Goal: Task Accomplishment & Management: Complete application form

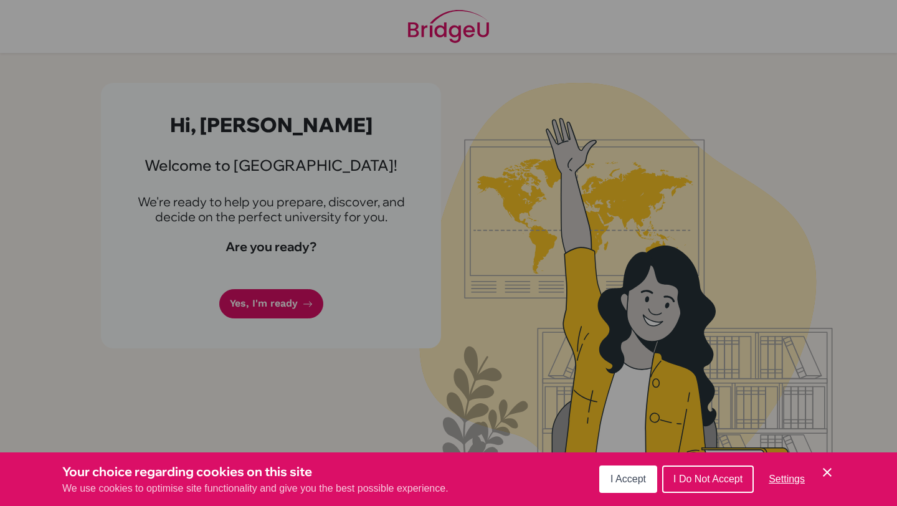
click at [704, 478] on span "I Do Not Accept" at bounding box center [707, 478] width 69 height 11
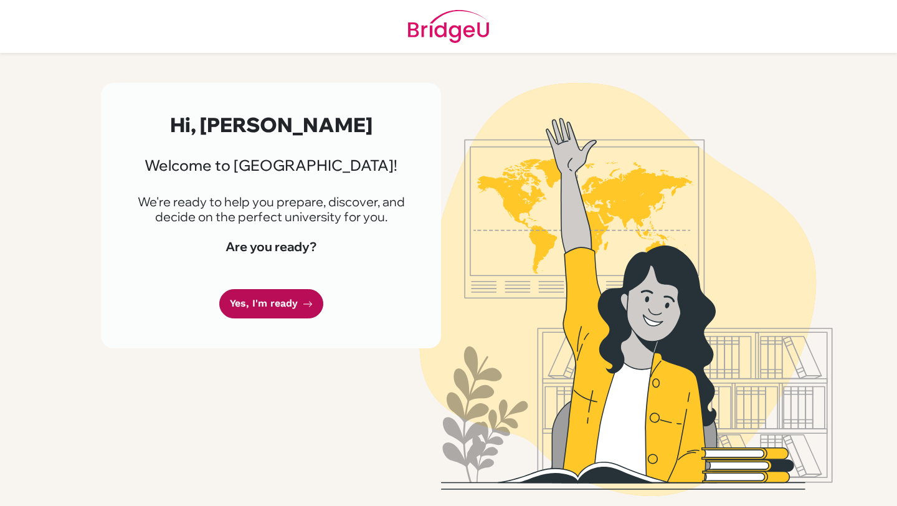
click at [300, 306] on link "Yes, I'm ready" at bounding box center [271, 303] width 104 height 29
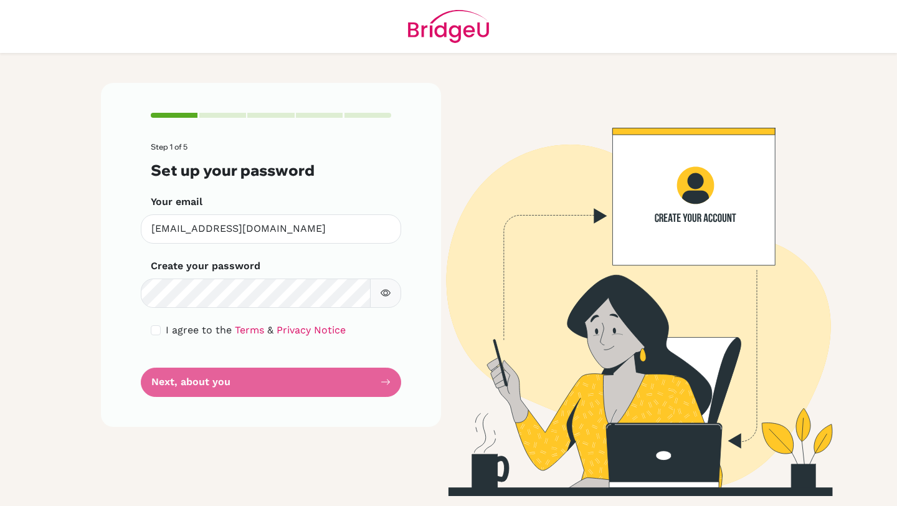
click at [215, 409] on div "Step 1 of 5 Set up your password Your email [EMAIL_ADDRESS][DOMAIN_NAME] Invali…" at bounding box center [271, 254] width 340 height 343
click at [215, 389] on form "Step 1 of 5 Set up your password Your email [EMAIL_ADDRESS][DOMAIN_NAME] Invali…" at bounding box center [271, 269] width 240 height 253
click at [161, 328] on div "I agree to the Terms & Privacy Notice" at bounding box center [271, 330] width 240 height 15
click at [151, 321] on form "Step 1 of 5 Set up your password Your email jchung2@bisvietnam.com Invalid emai…" at bounding box center [271, 269] width 240 height 253
click at [153, 331] on input "checkbox" at bounding box center [156, 330] width 10 height 10
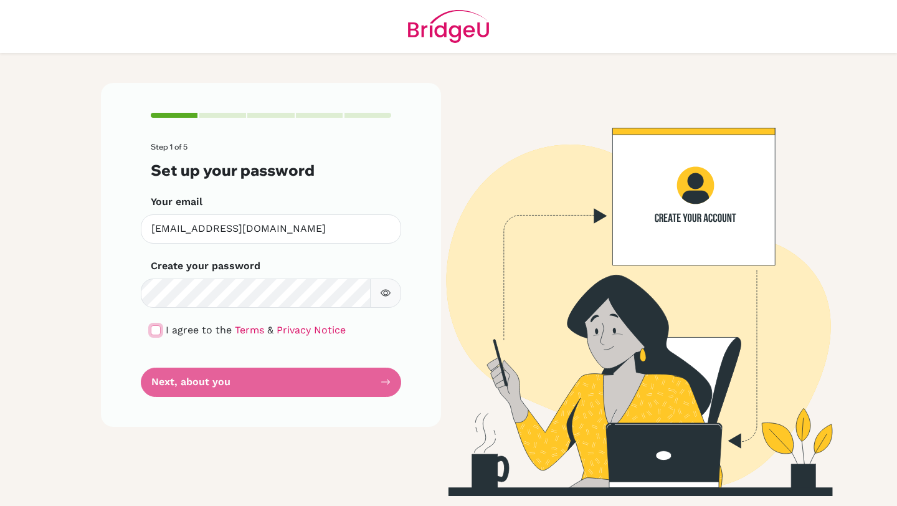
checkbox input "true"
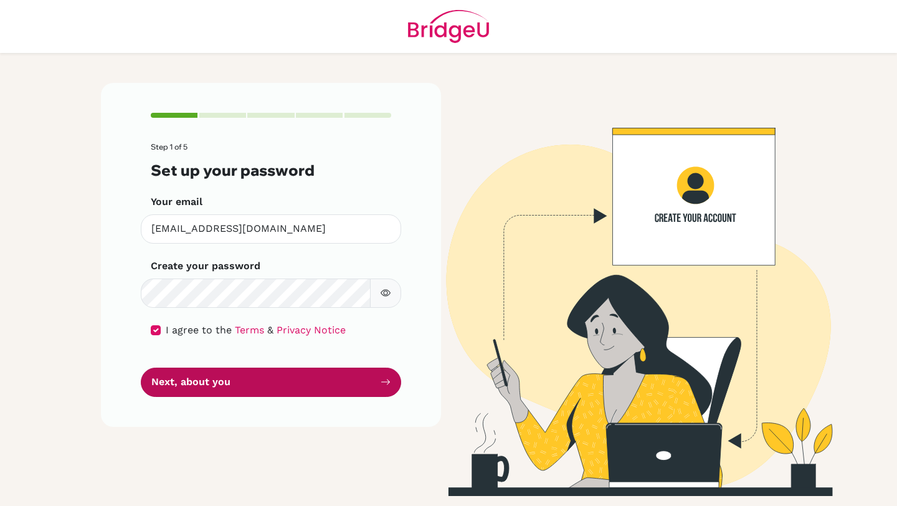
click at [167, 376] on button "Next, about you" at bounding box center [271, 381] width 260 height 29
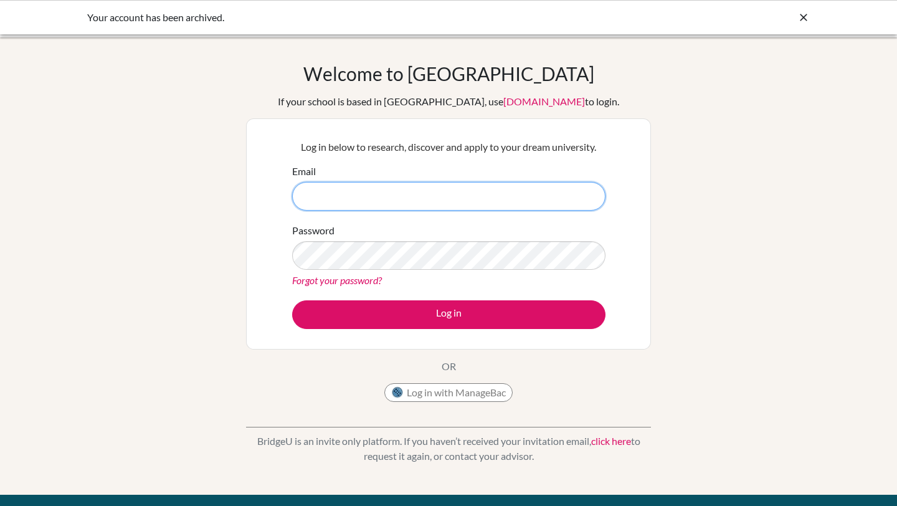
click at [382, 182] on input "Email" at bounding box center [448, 196] width 313 height 29
type input "j"
type input "[EMAIL_ADDRESS][DOMAIN_NAME]"
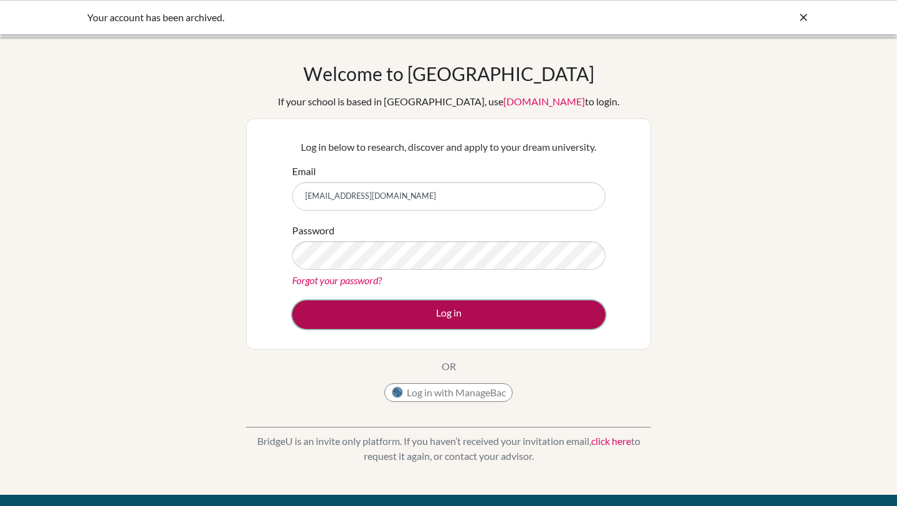
click at [352, 310] on button "Log in" at bounding box center [448, 314] width 313 height 29
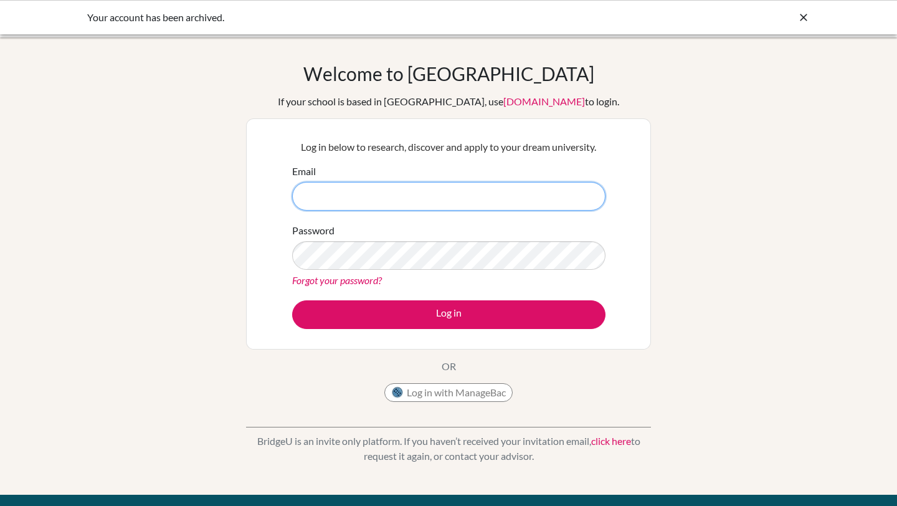
click at [366, 193] on input "Email" at bounding box center [448, 196] width 313 height 29
type input "jchung2@bisvietnam.com"
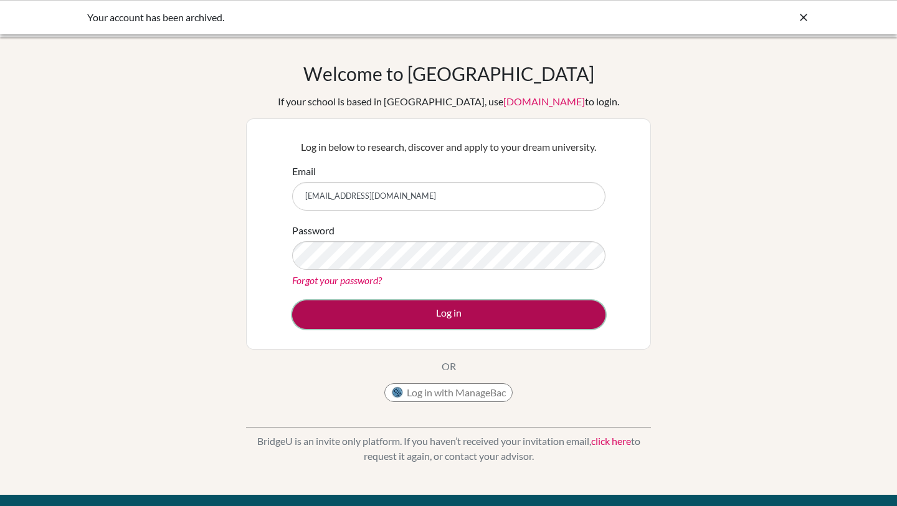
click at [380, 309] on button "Log in" at bounding box center [448, 314] width 313 height 29
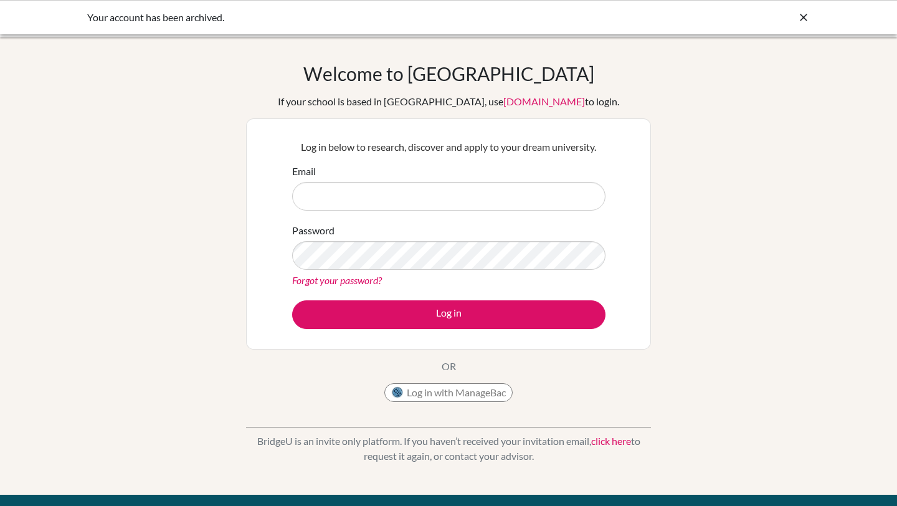
click at [802, 13] on icon at bounding box center [803, 17] width 12 height 12
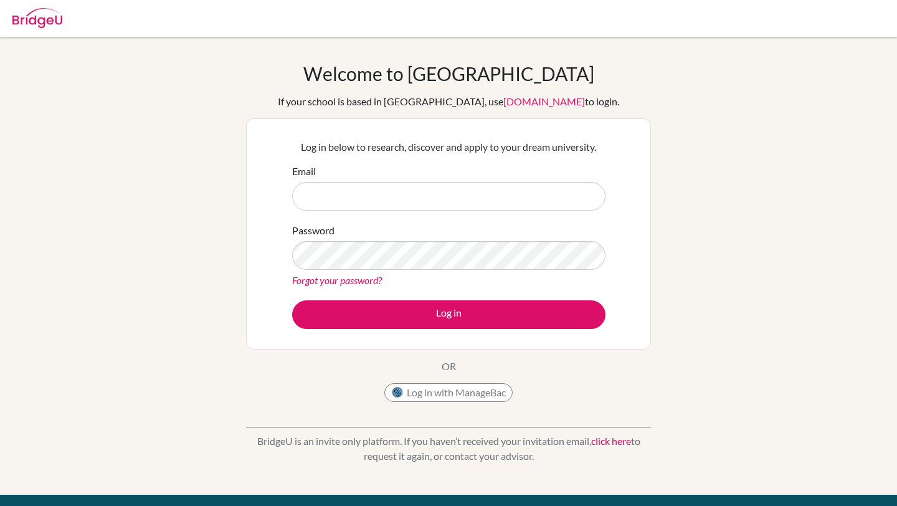
click at [43, 23] on img at bounding box center [37, 18] width 50 height 20
